Goal: Connect with others: Connect with others

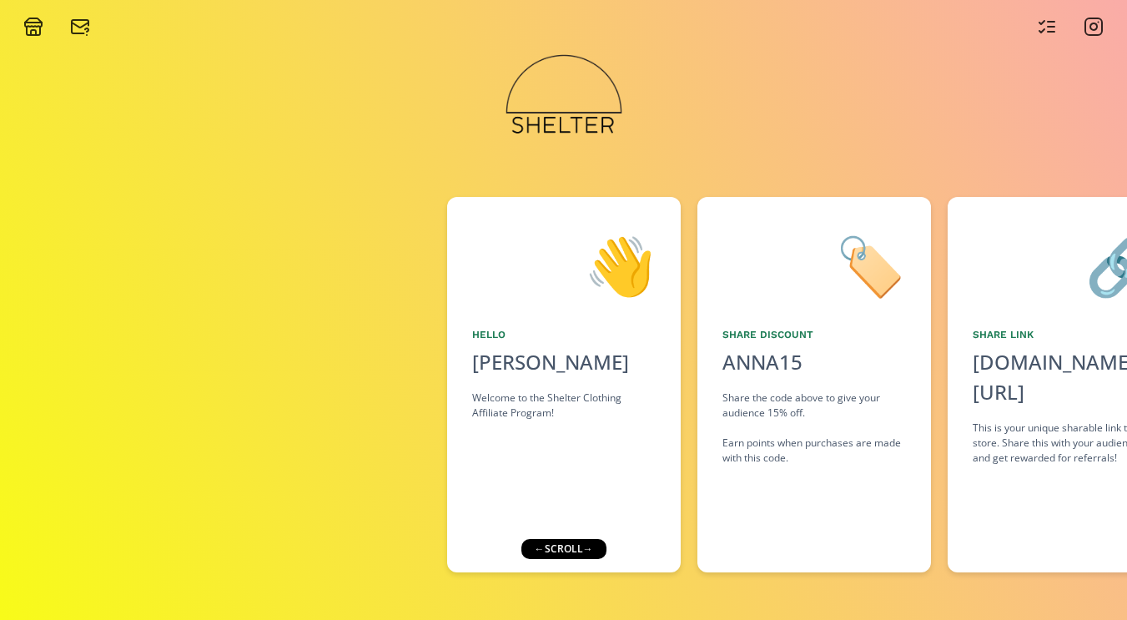
click at [557, 548] on div "← scroll →" at bounding box center [563, 549] width 85 height 20
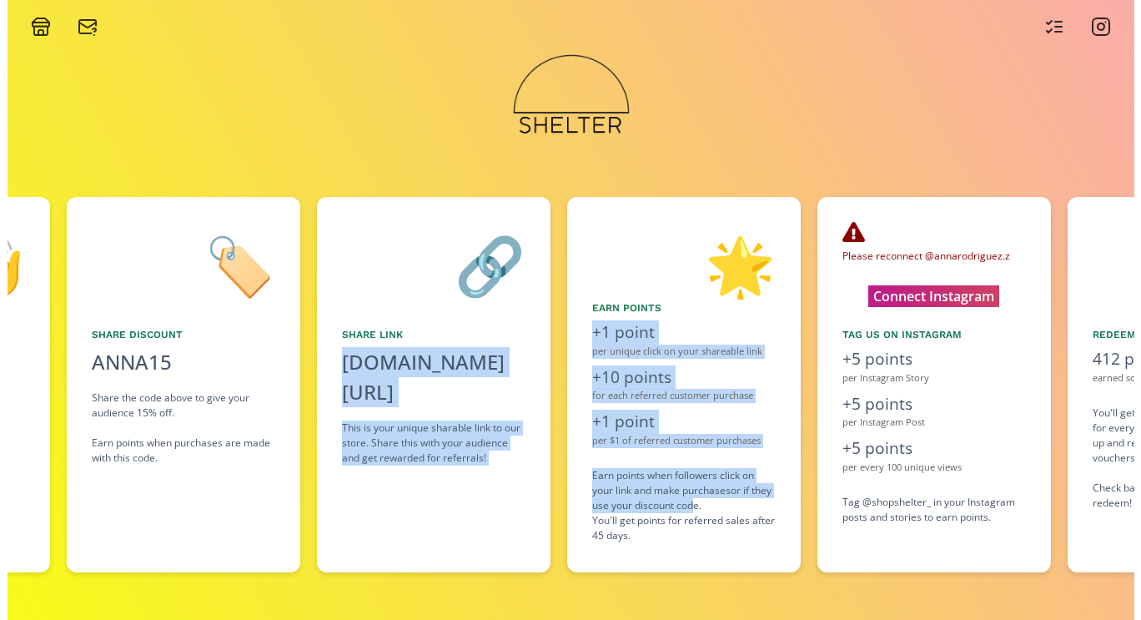
scroll to position [0, 763]
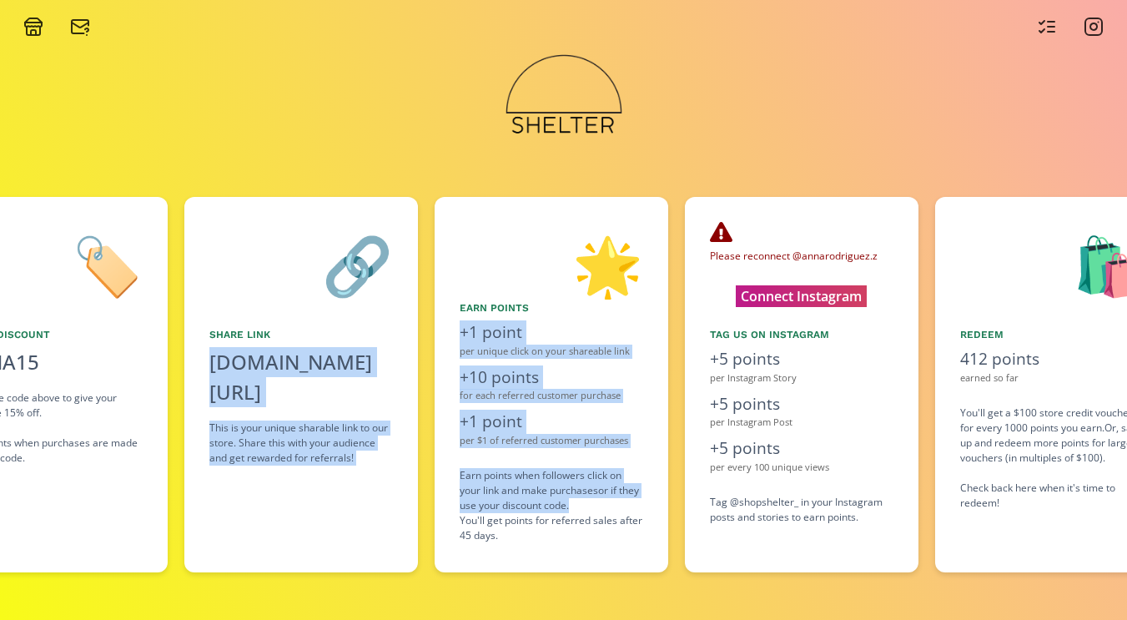
drag, startPoint x: 852, startPoint y: 505, endPoint x: 598, endPoint y: 500, distance: 254.4
click at [598, 500] on div "👋 Hello [PERSON_NAME] Welcome to the Shelter Clothing Affiliate Program! 🏷️ Sha…" at bounding box center [563, 384] width 1127 height 392
click at [781, 301] on button "Connect Instagram" at bounding box center [800, 296] width 157 height 26
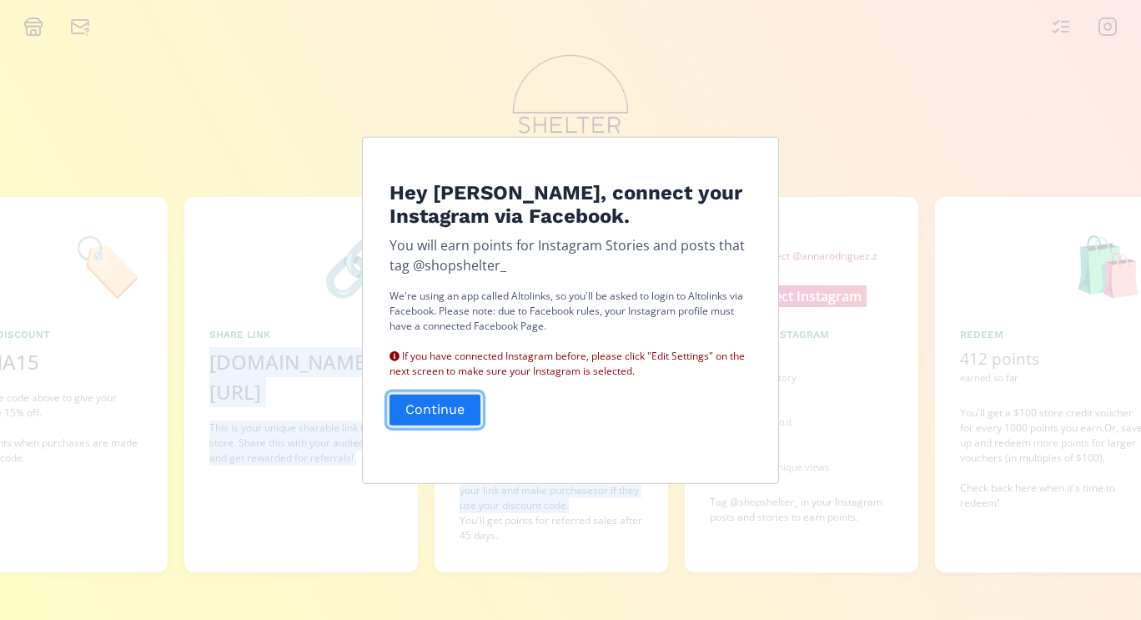
click at [429, 409] on button "Continue" at bounding box center [435, 410] width 96 height 36
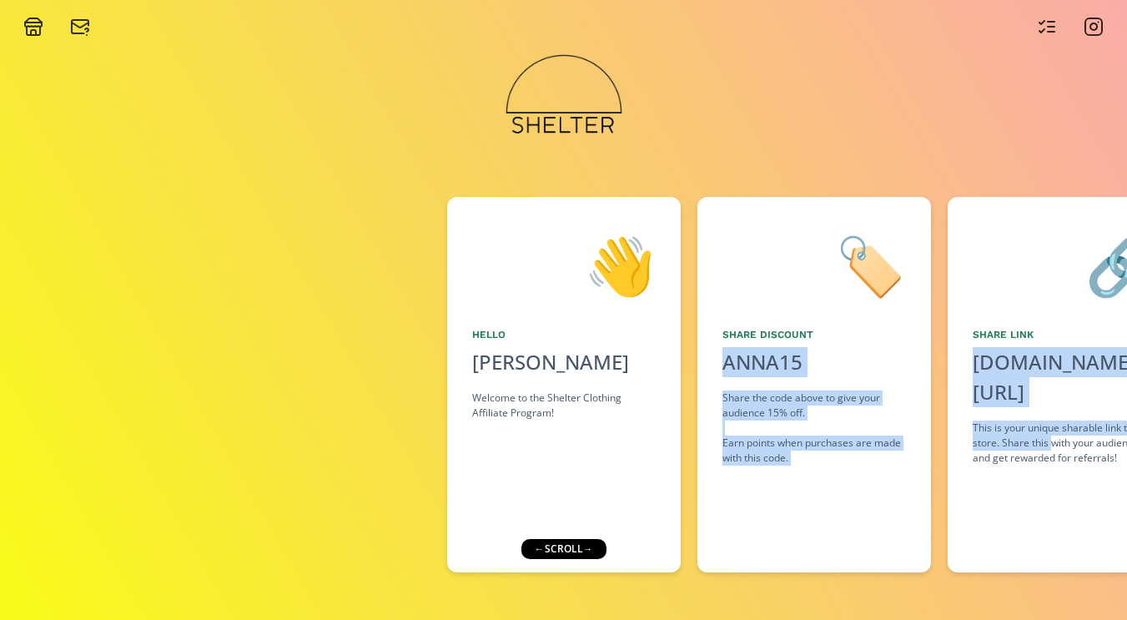
drag, startPoint x: 957, startPoint y: 434, endPoint x: 598, endPoint y: 530, distance: 371.2
click at [598, 530] on div "👋 Hello [PERSON_NAME] Welcome to the Shelter Clothing Affiliate Program! 🏷️ Sha…" at bounding box center [563, 384] width 1127 height 392
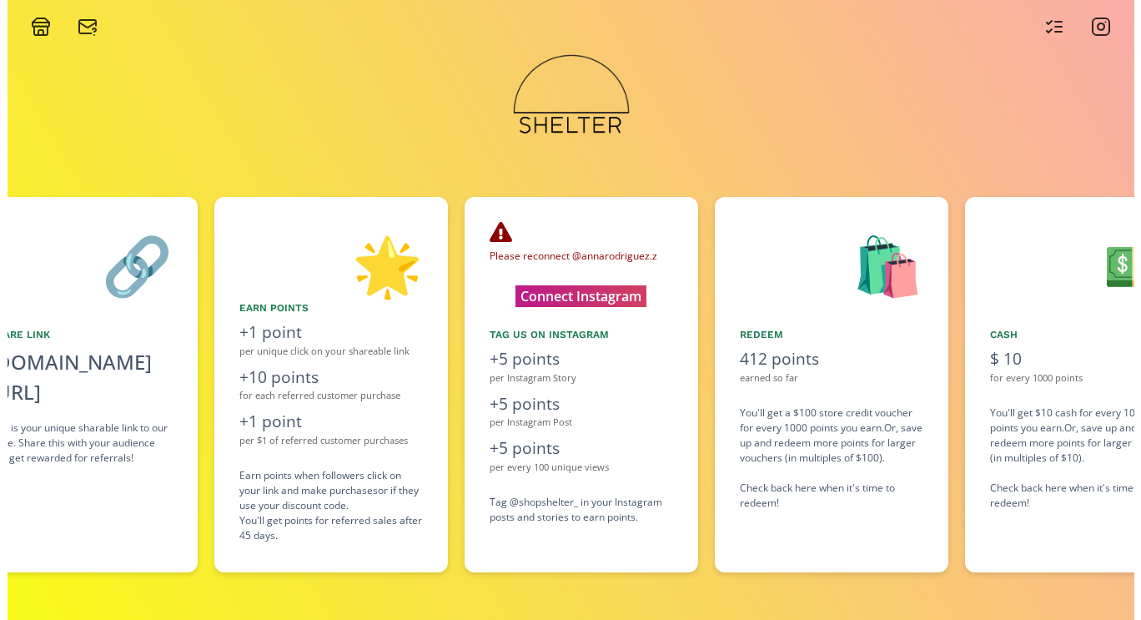
scroll to position [0, 1078]
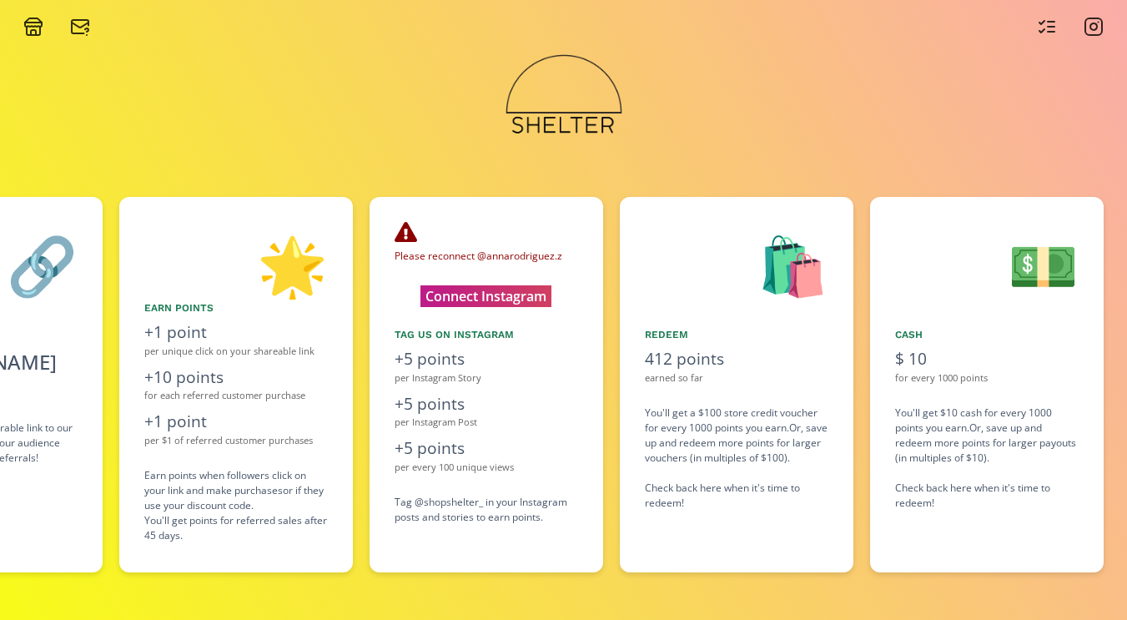
drag, startPoint x: 939, startPoint y: 519, endPoint x: 671, endPoint y: 515, distance: 267.7
click at [671, 515] on div "👋 Hello [PERSON_NAME] Welcome to the Shelter Clothing Affiliate Program! 🏷️ Sha…" at bounding box center [563, 384] width 1127 height 392
click at [503, 289] on button "Connect Instagram" at bounding box center [485, 296] width 157 height 26
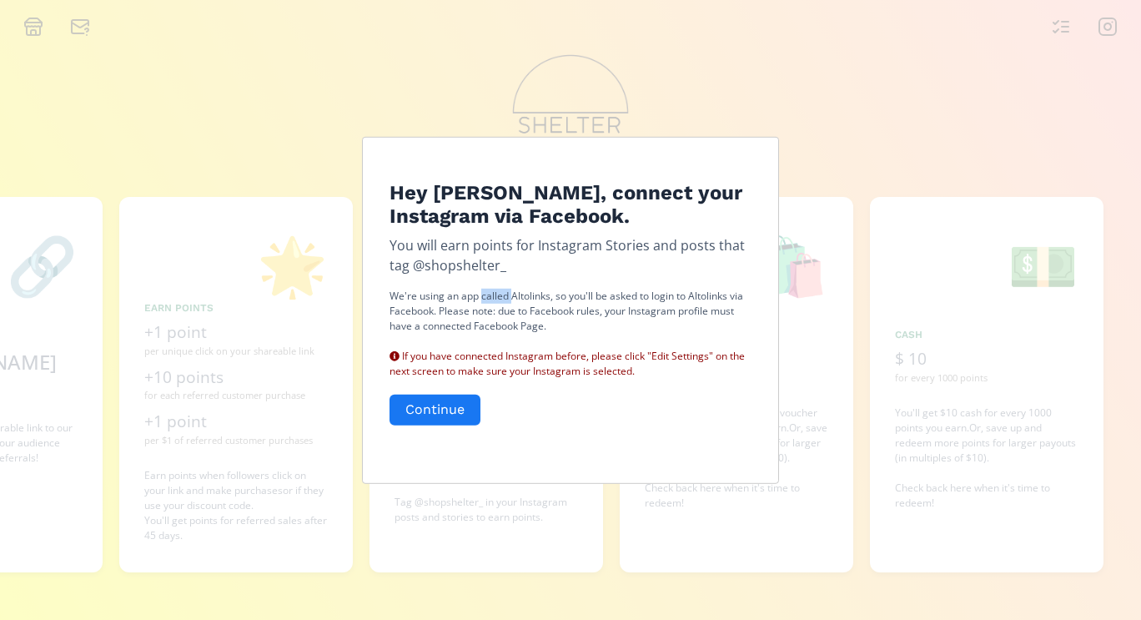
click at [503, 289] on p "We're using an app called Altolinks, so you'll be asked to login to Altolinks v…" at bounding box center [570, 334] width 362 height 90
click at [451, 411] on button "Continue" at bounding box center [435, 410] width 96 height 36
